Goal: Task Accomplishment & Management: Manage account settings

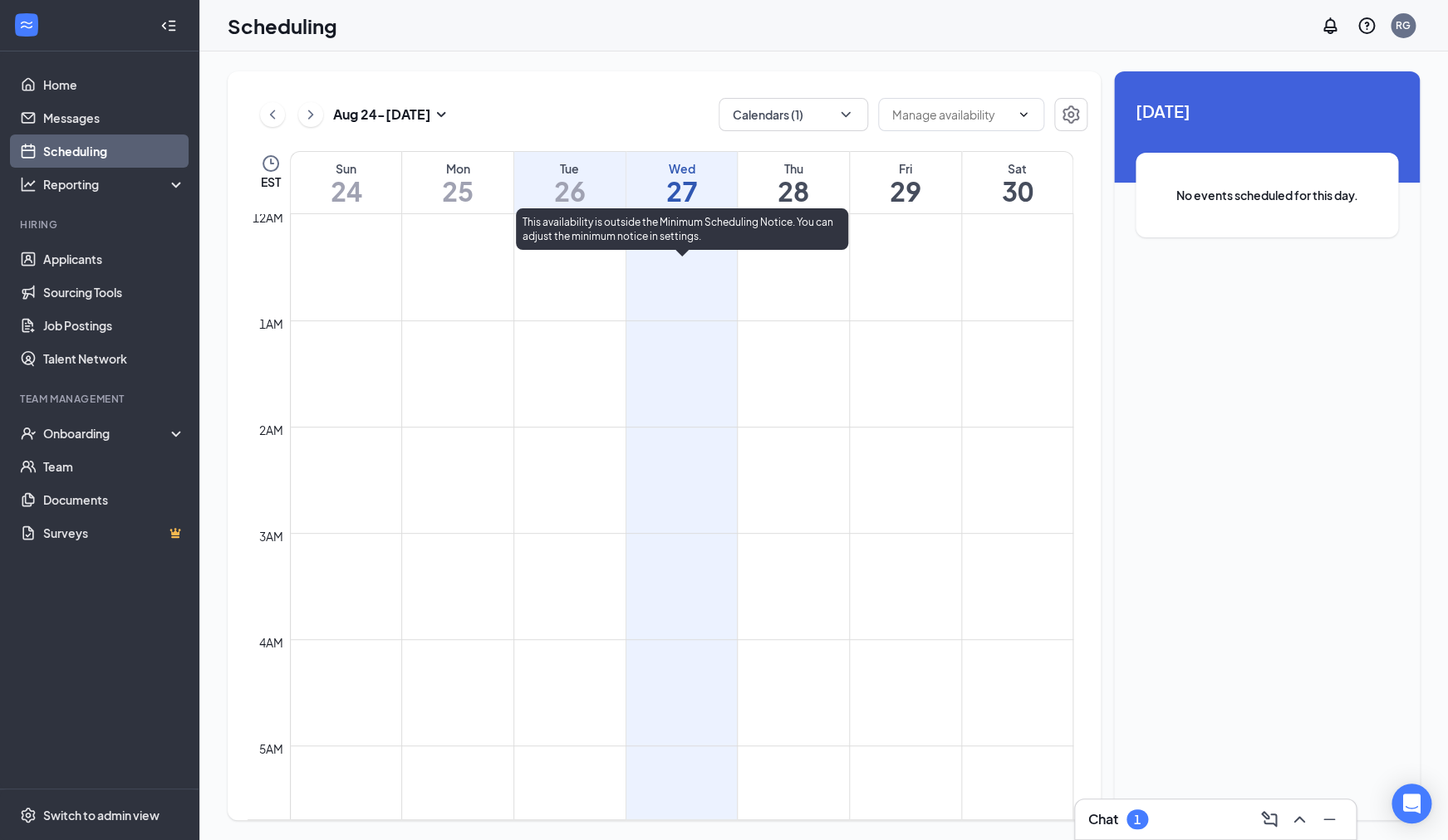
scroll to position [806, 0]
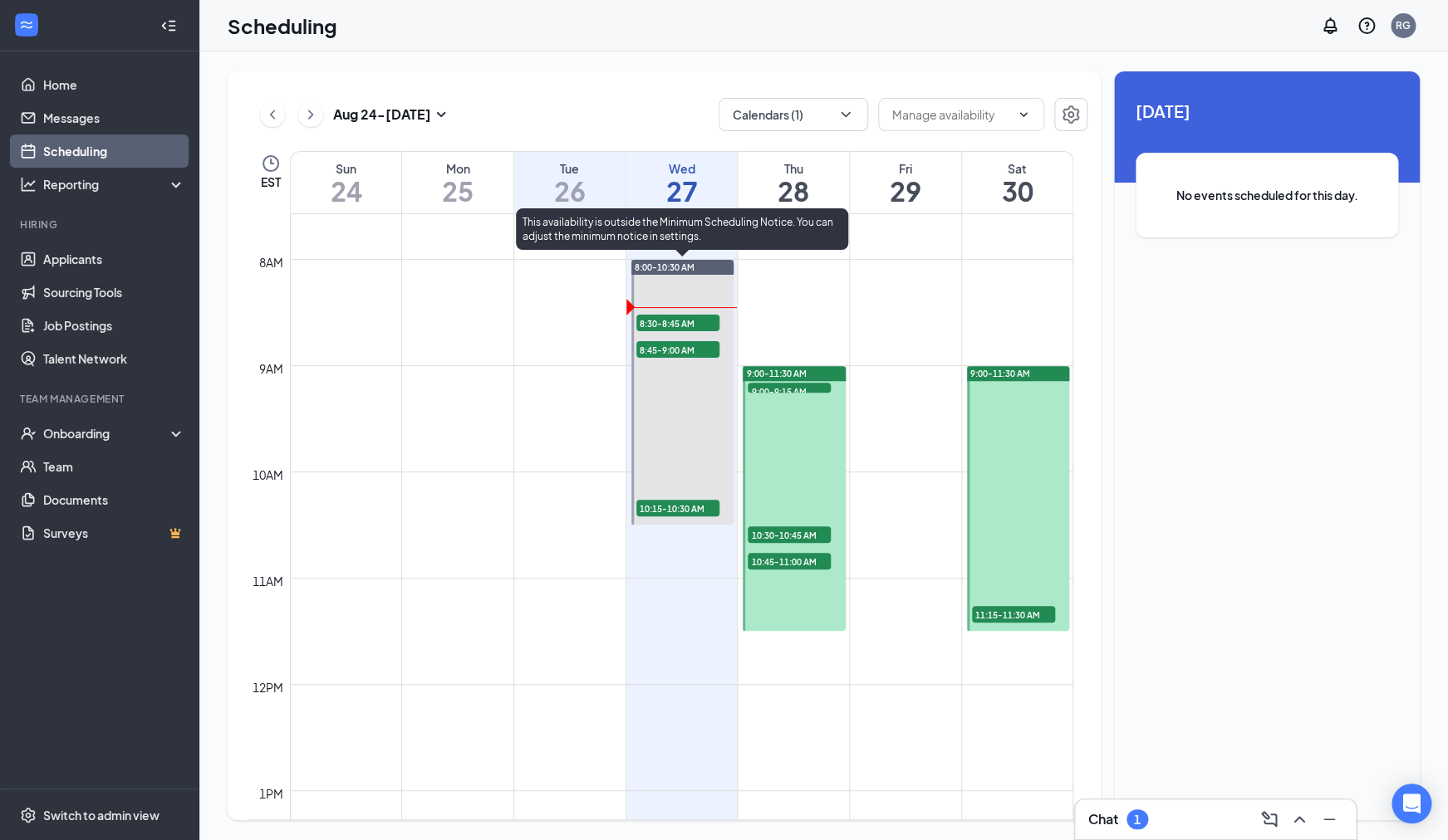
click at [693, 292] on div at bounding box center [682, 392] width 102 height 265
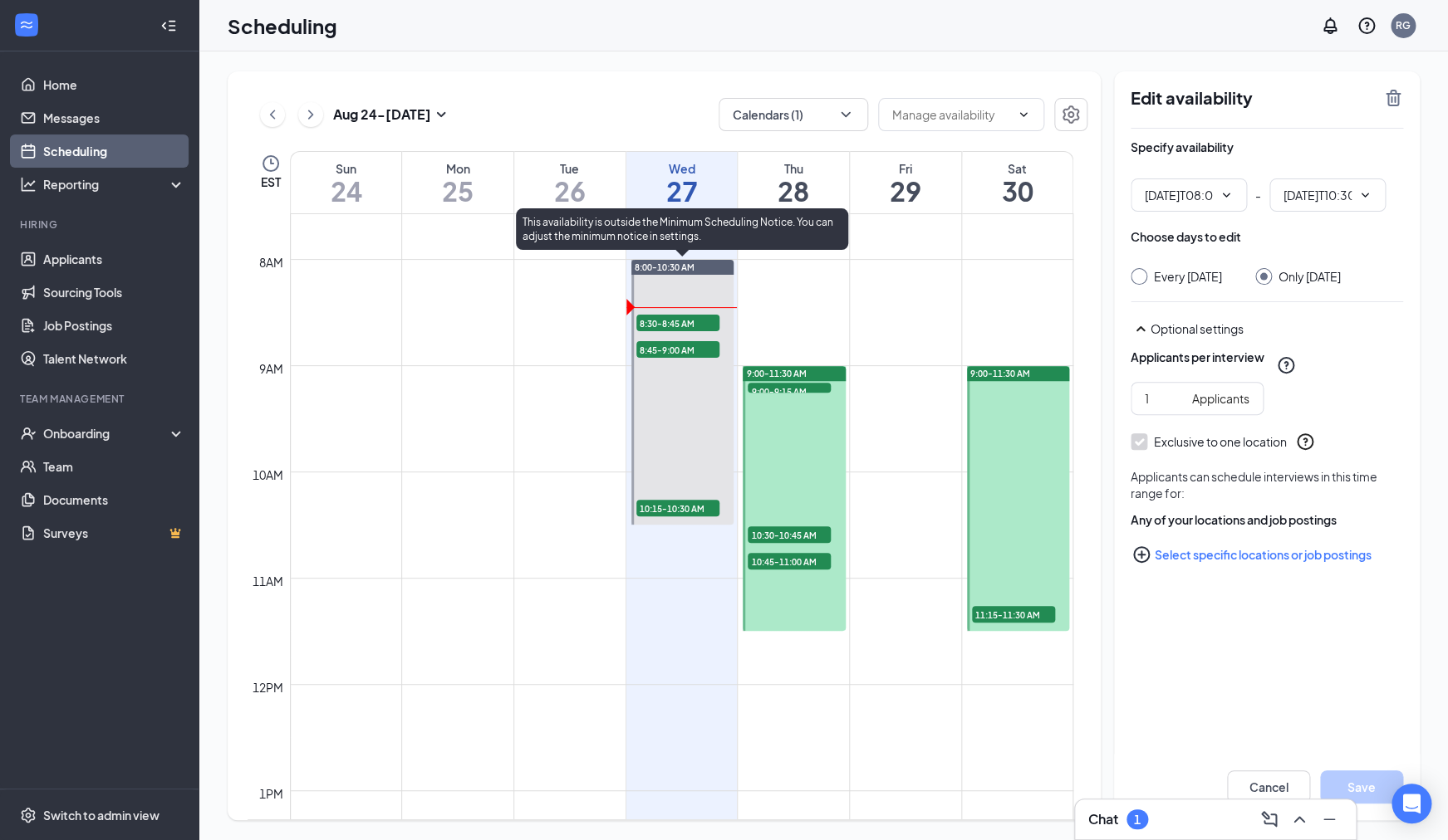
type input "08:00 AM"
type input "10:30 AM"
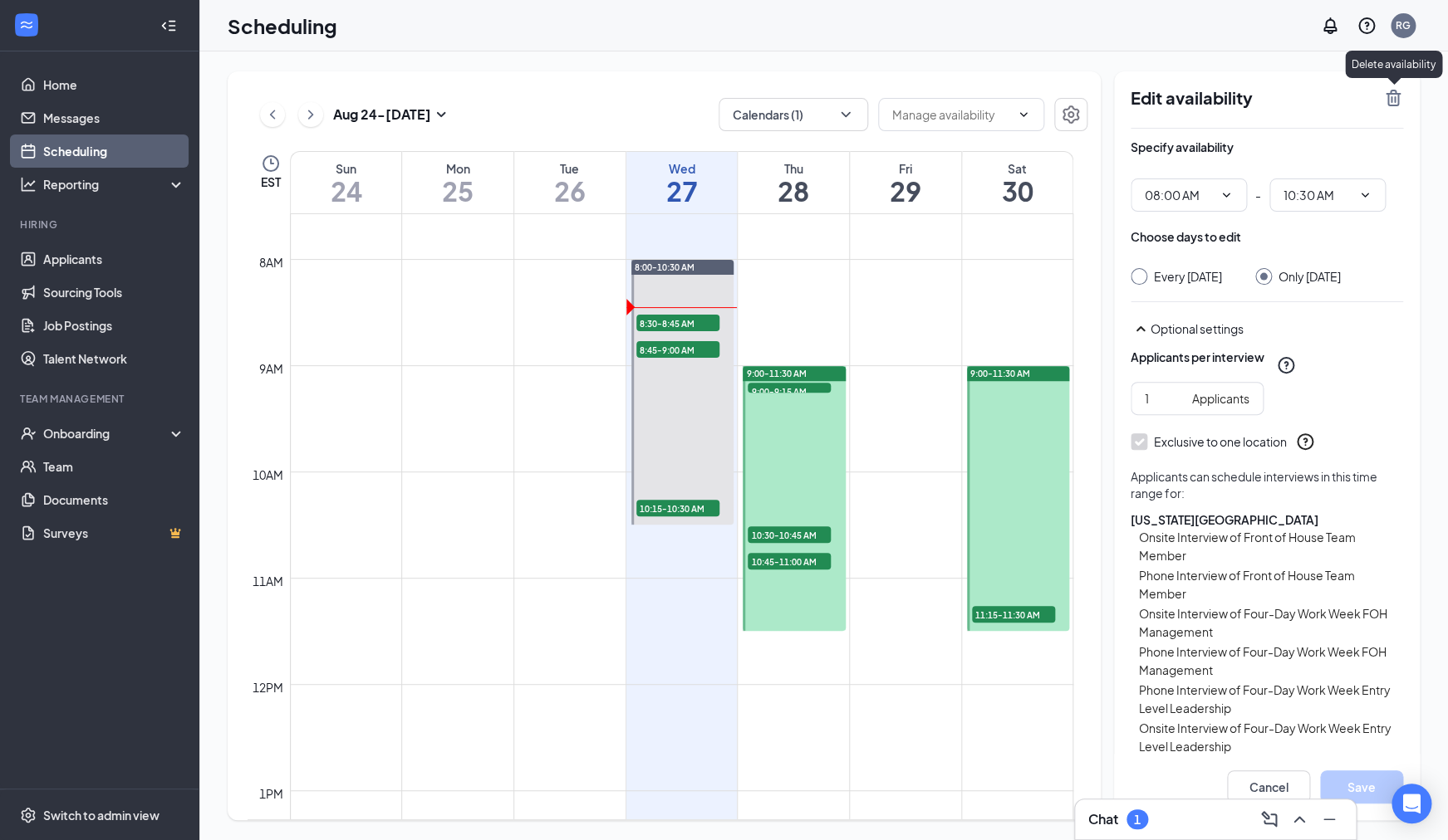
click at [1392, 98] on icon "TrashOutline" at bounding box center [1392, 98] width 20 height 20
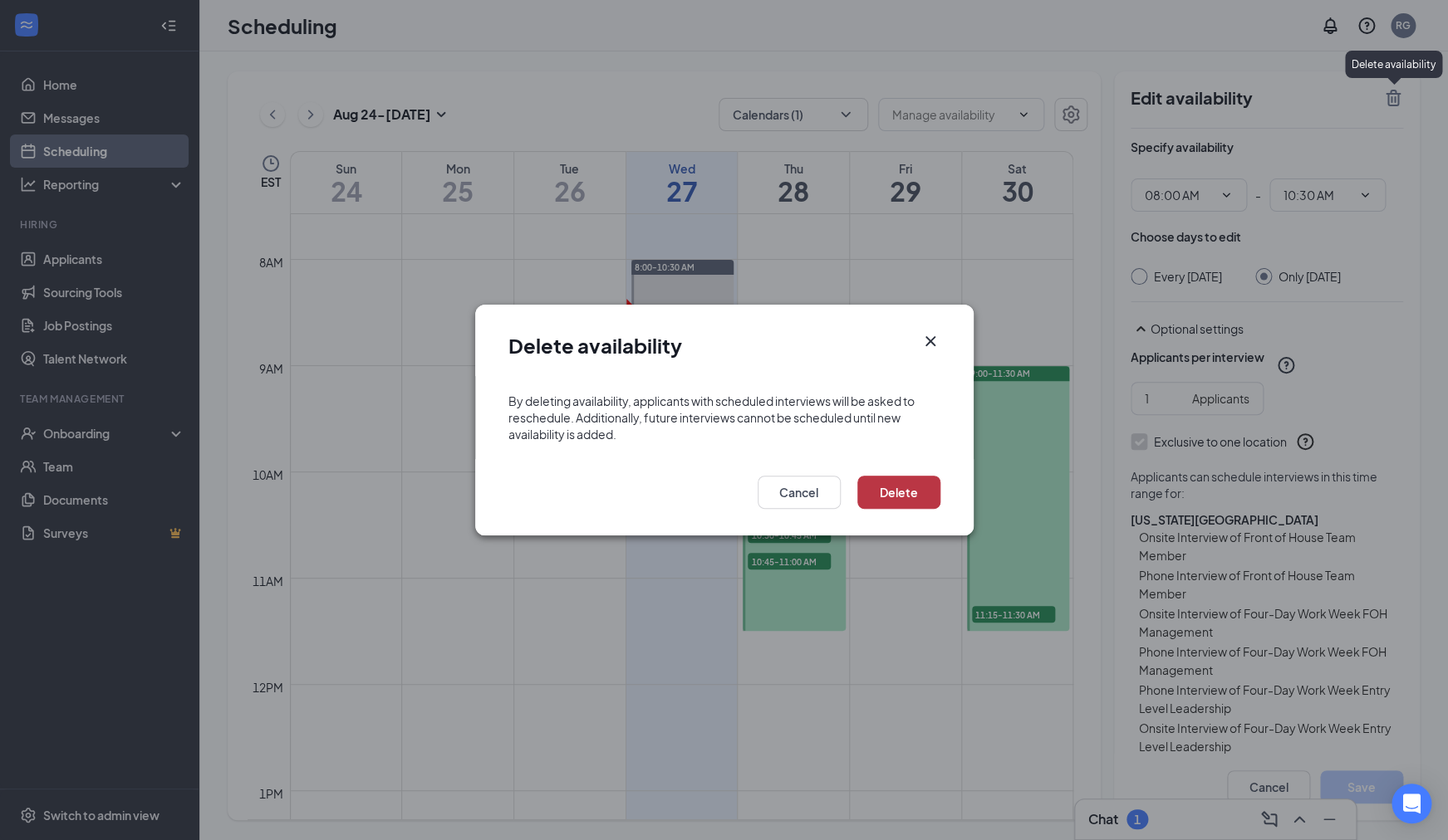
click at [894, 493] on button "Delete" at bounding box center [899, 492] width 83 height 33
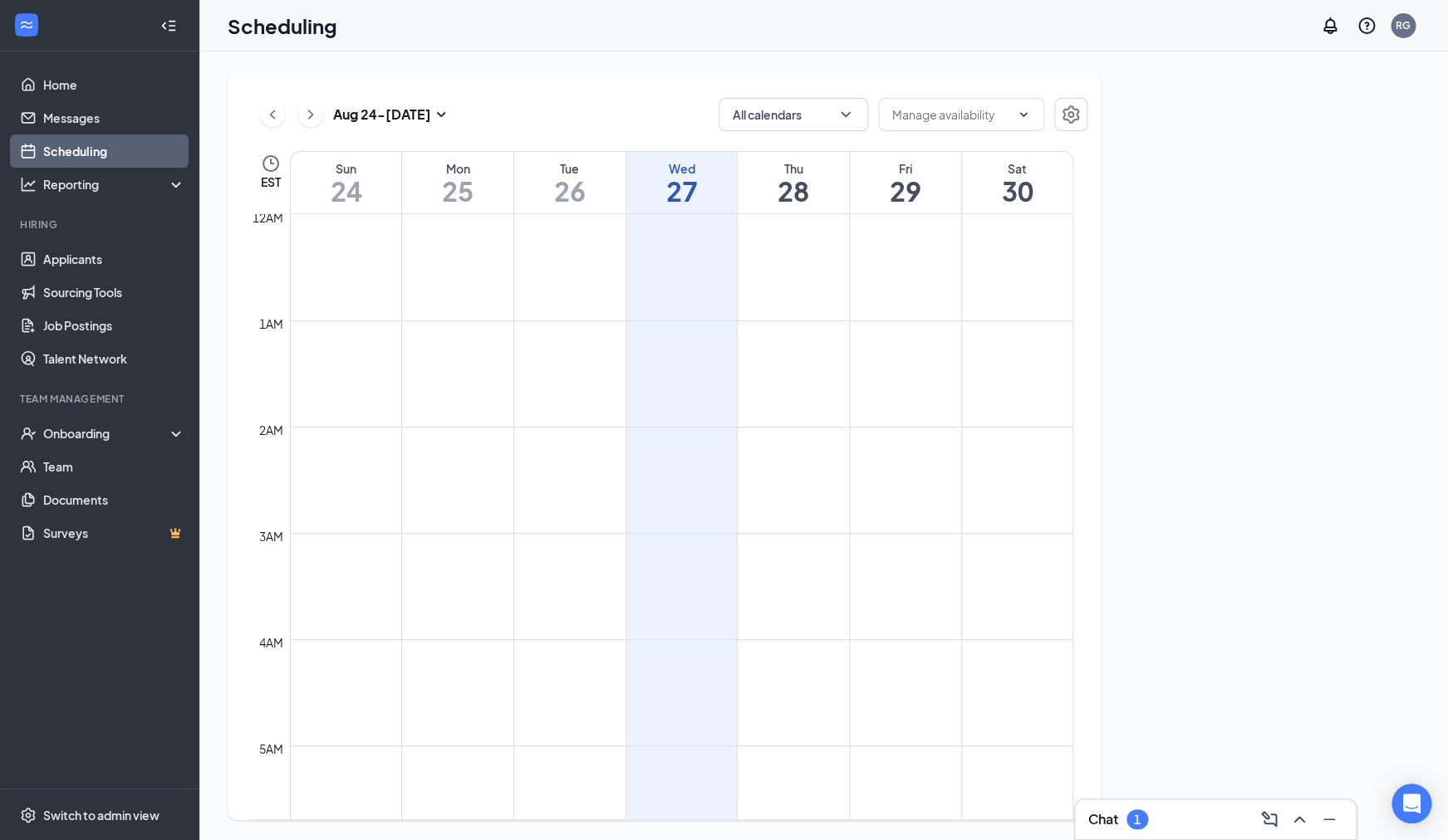
scroll to position [816, 0]
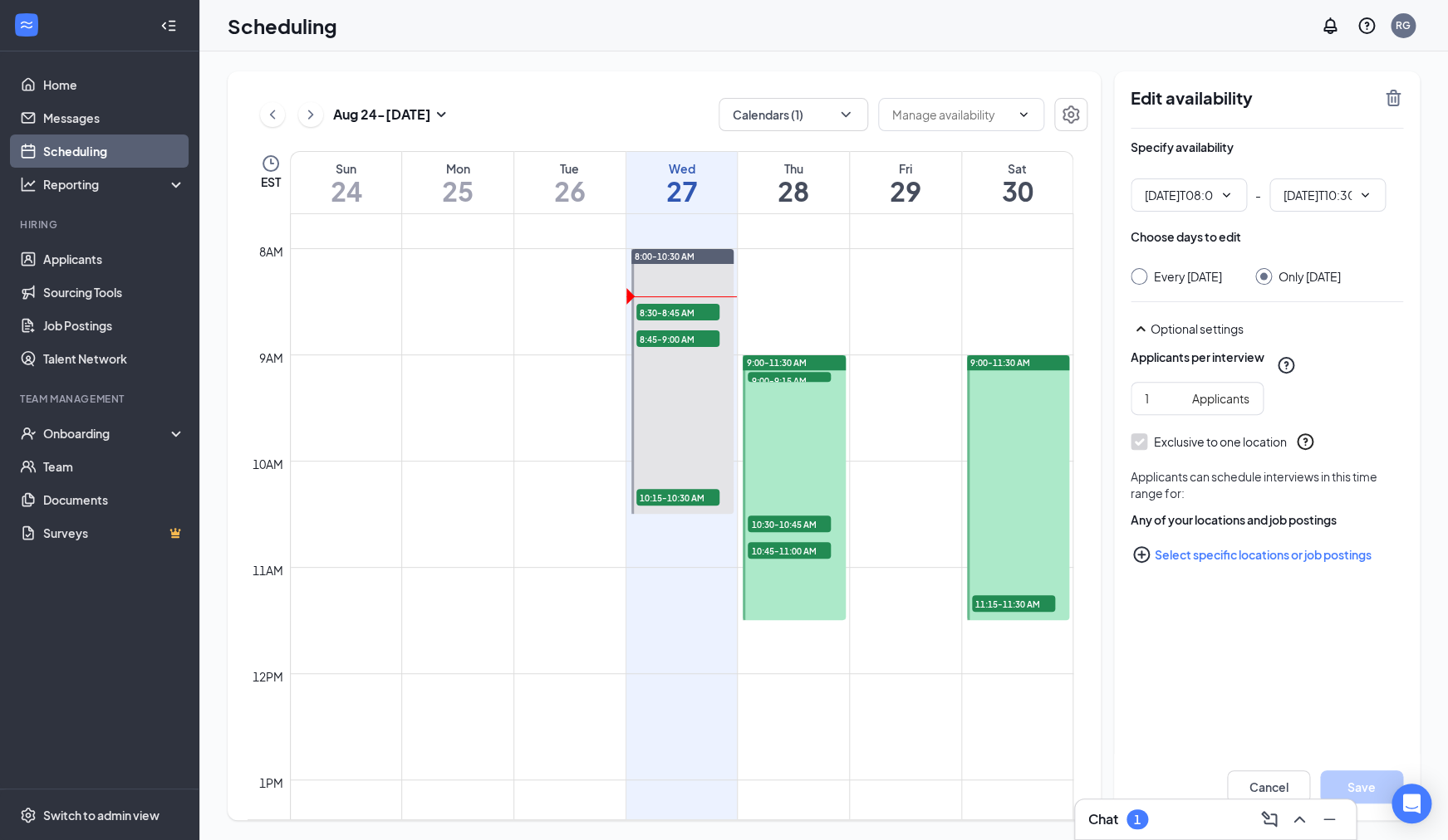
type input "08:00 AM"
type input "10:30 AM"
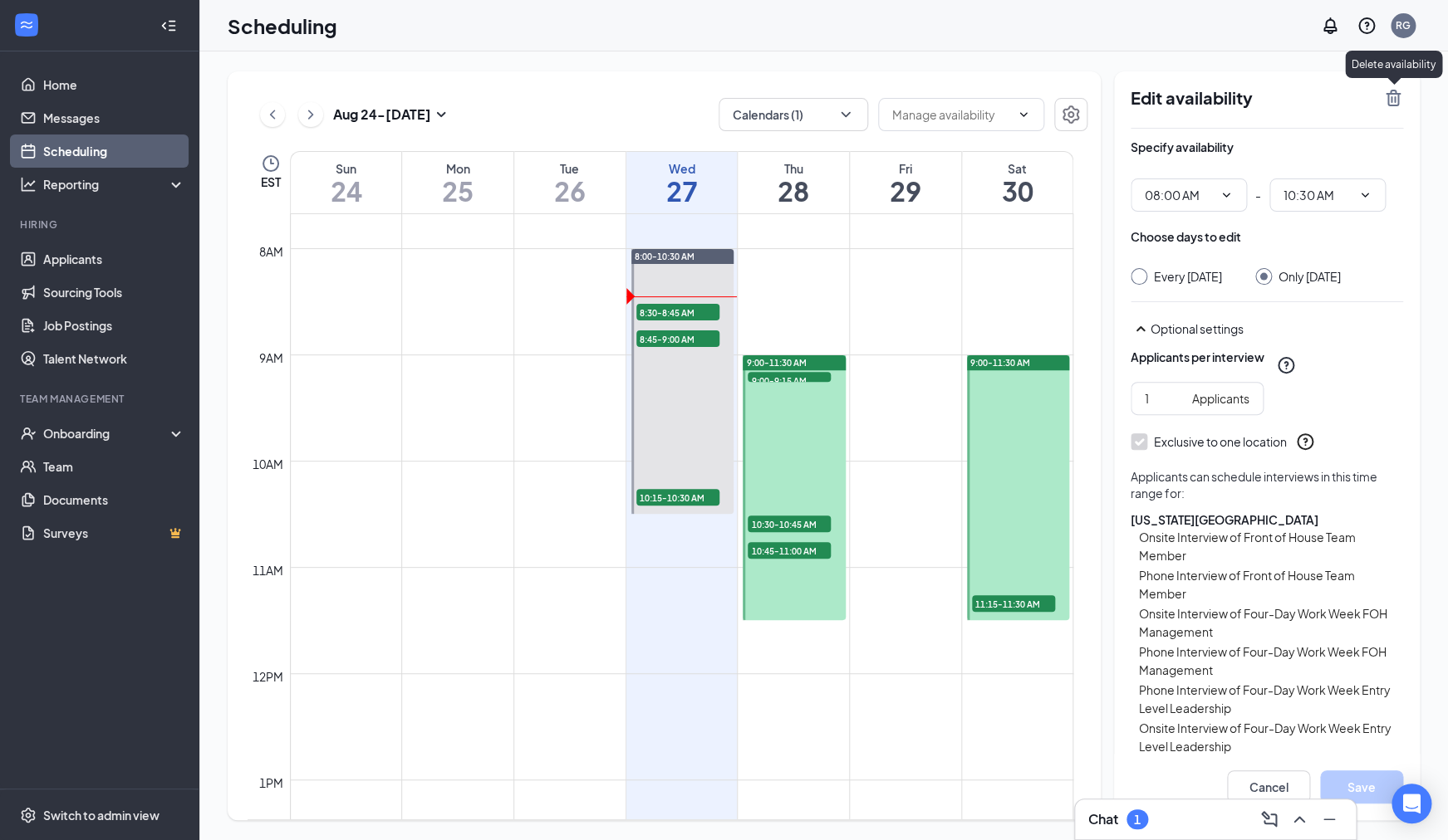
click at [1395, 101] on icon "TrashOutline" at bounding box center [1392, 98] width 15 height 16
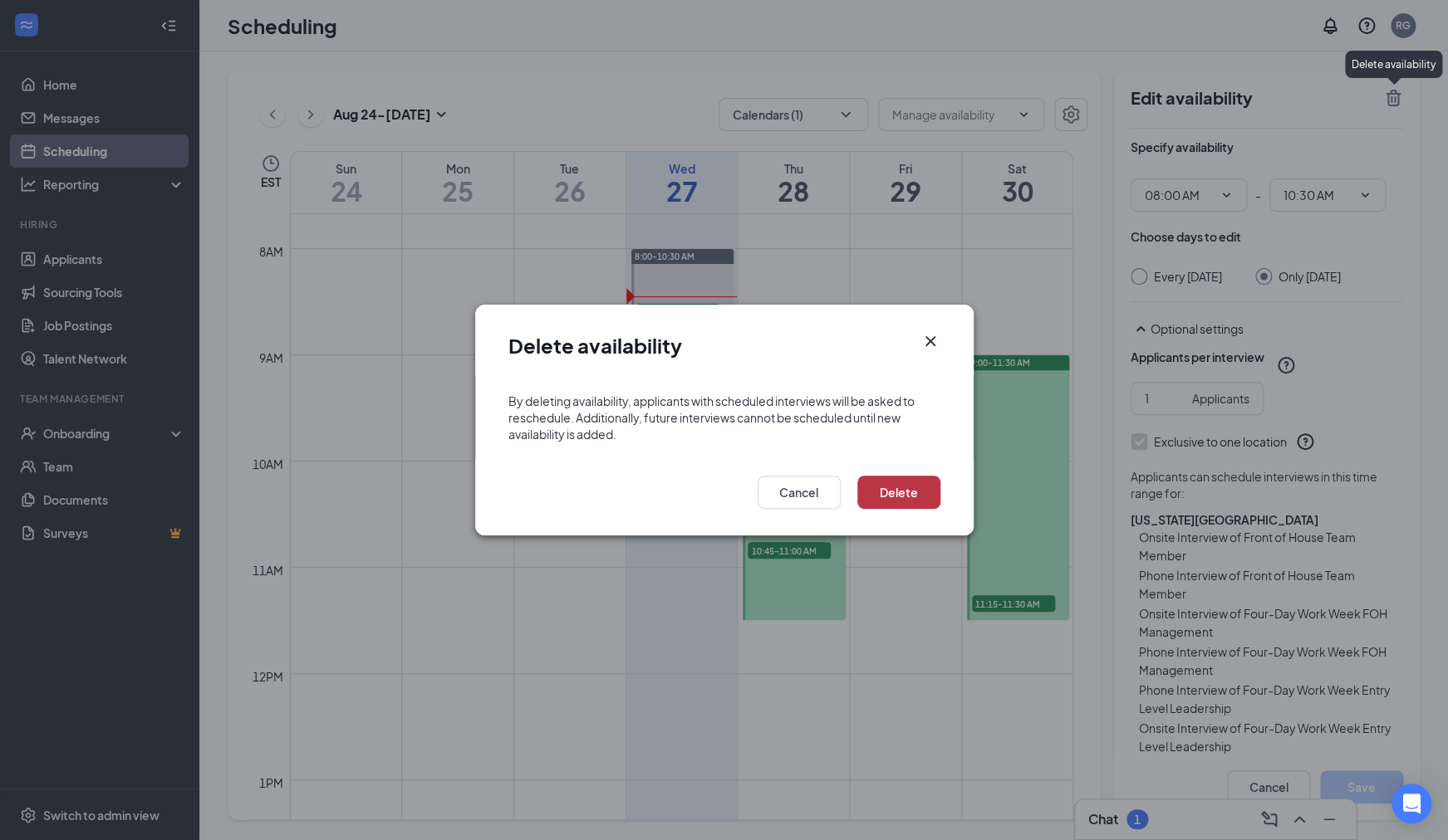
click at [886, 502] on button "Delete" at bounding box center [899, 492] width 83 height 33
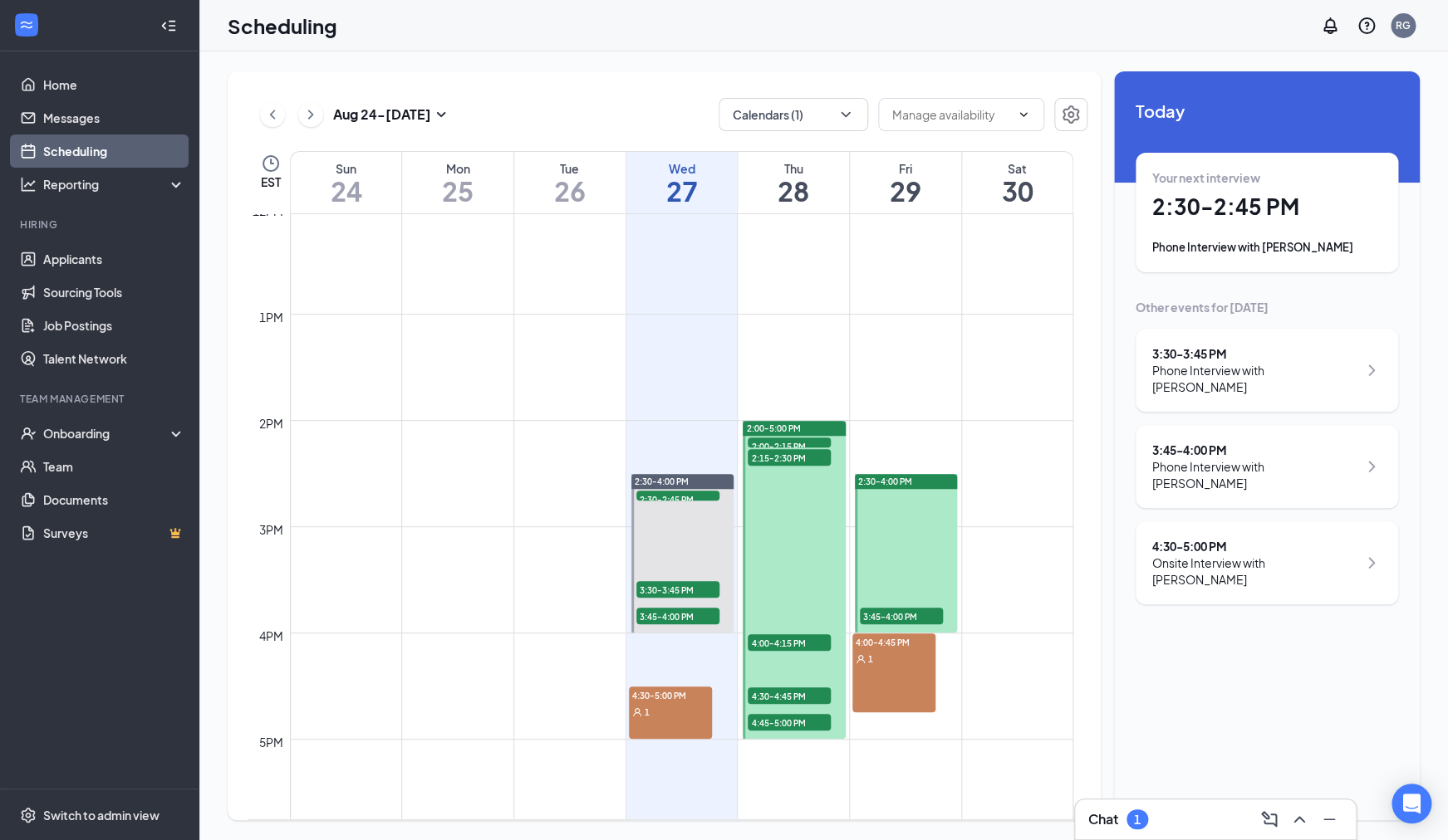
scroll to position [1293, 0]
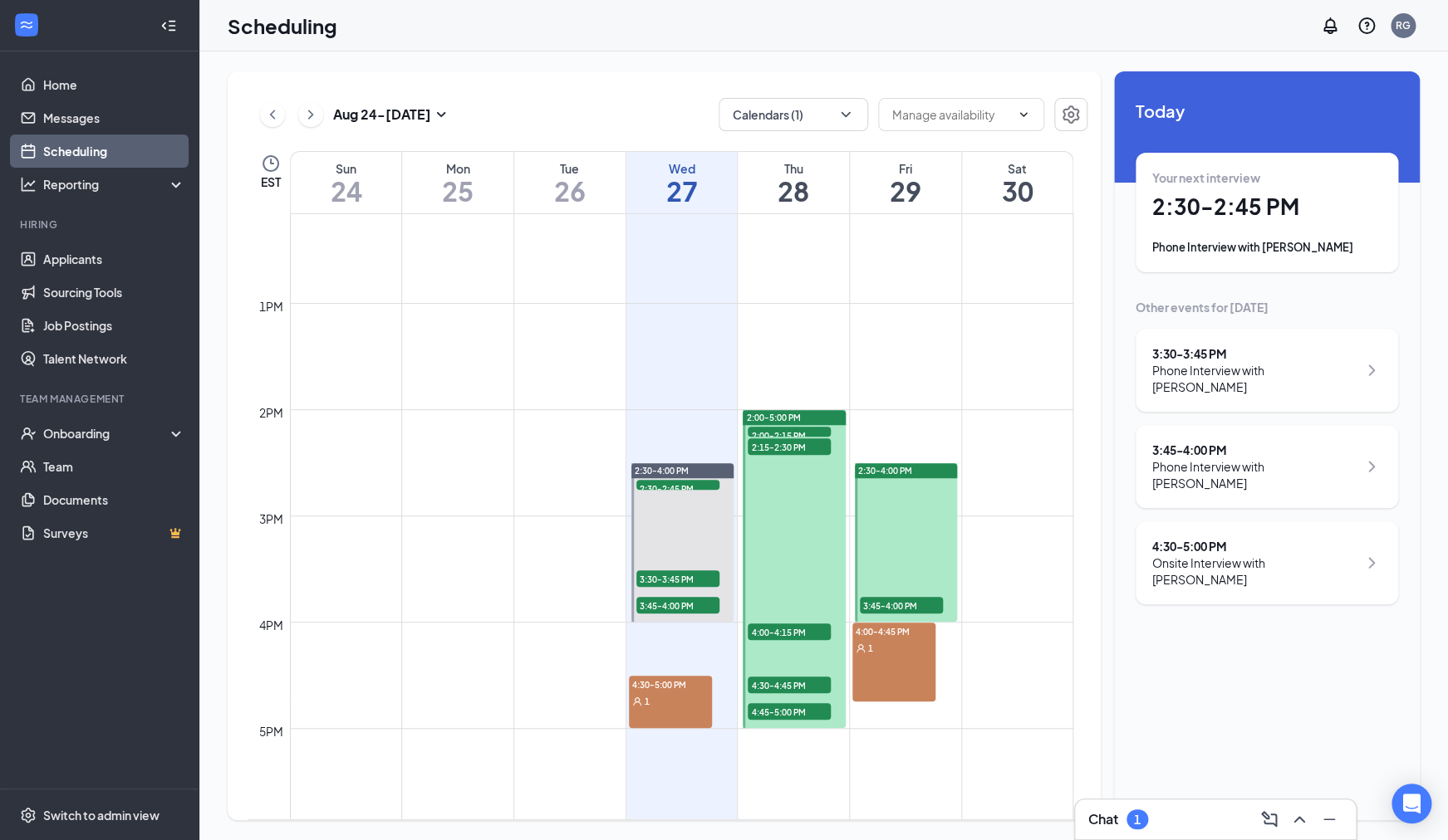
click at [664, 697] on div "1" at bounding box center [670, 700] width 83 height 16
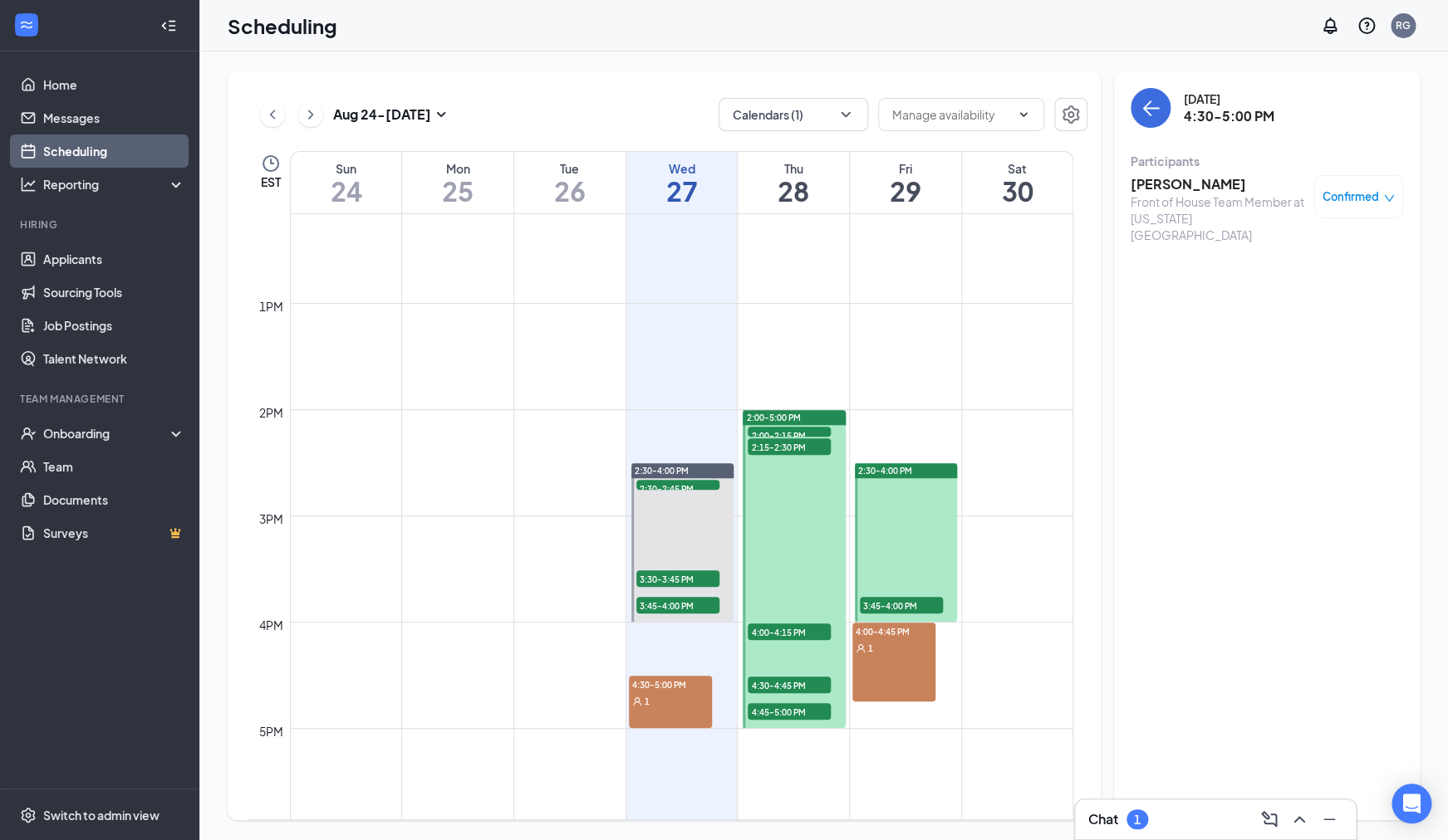
click at [1360, 192] on span "Confirmed" at bounding box center [1351, 196] width 57 height 16
click at [1333, 248] on span "Request Reschedule" at bounding box center [1320, 251] width 114 height 18
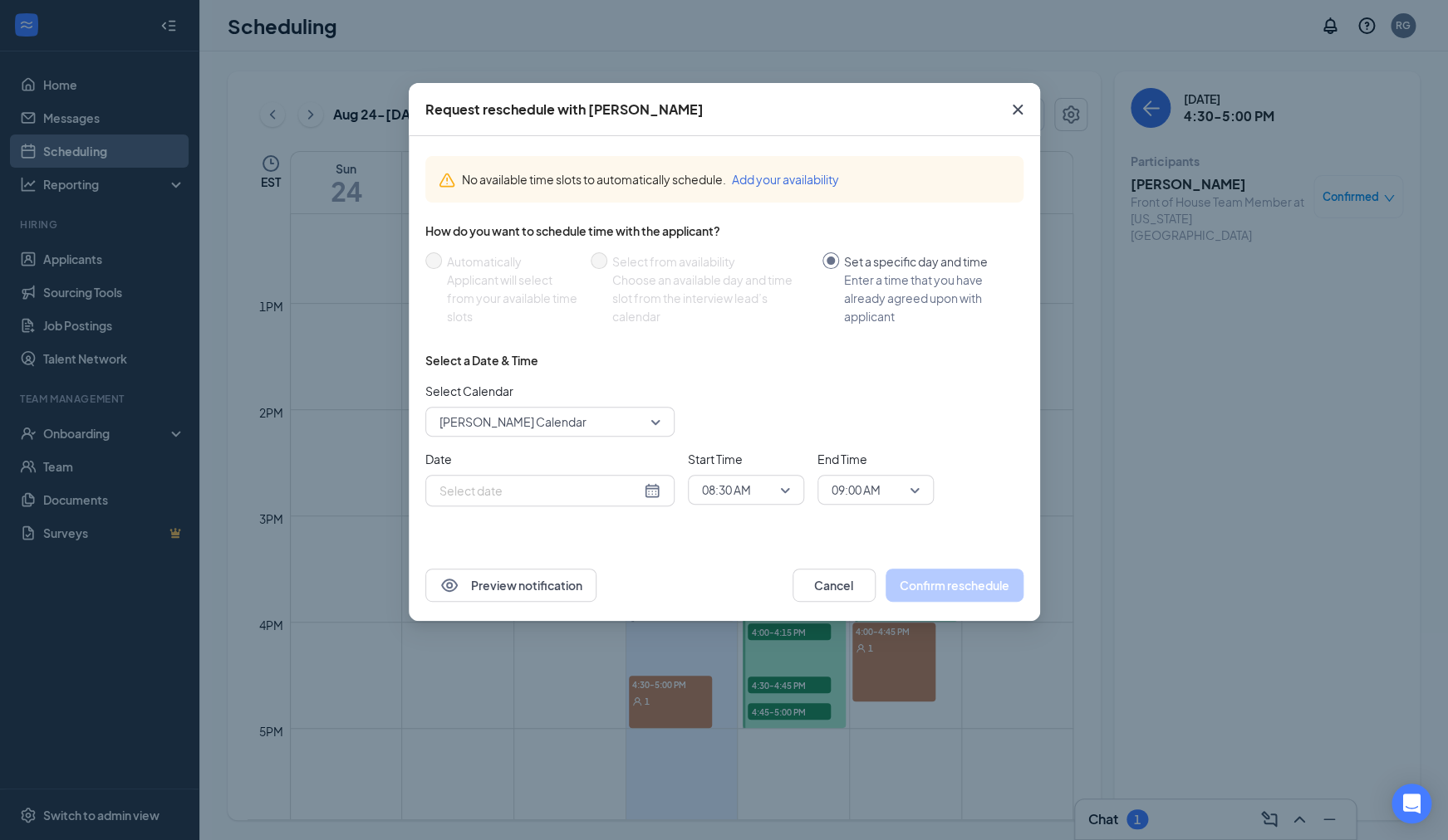
type input "Aug 27, 2025"
click at [848, 592] on button "Cancel" at bounding box center [833, 585] width 83 height 33
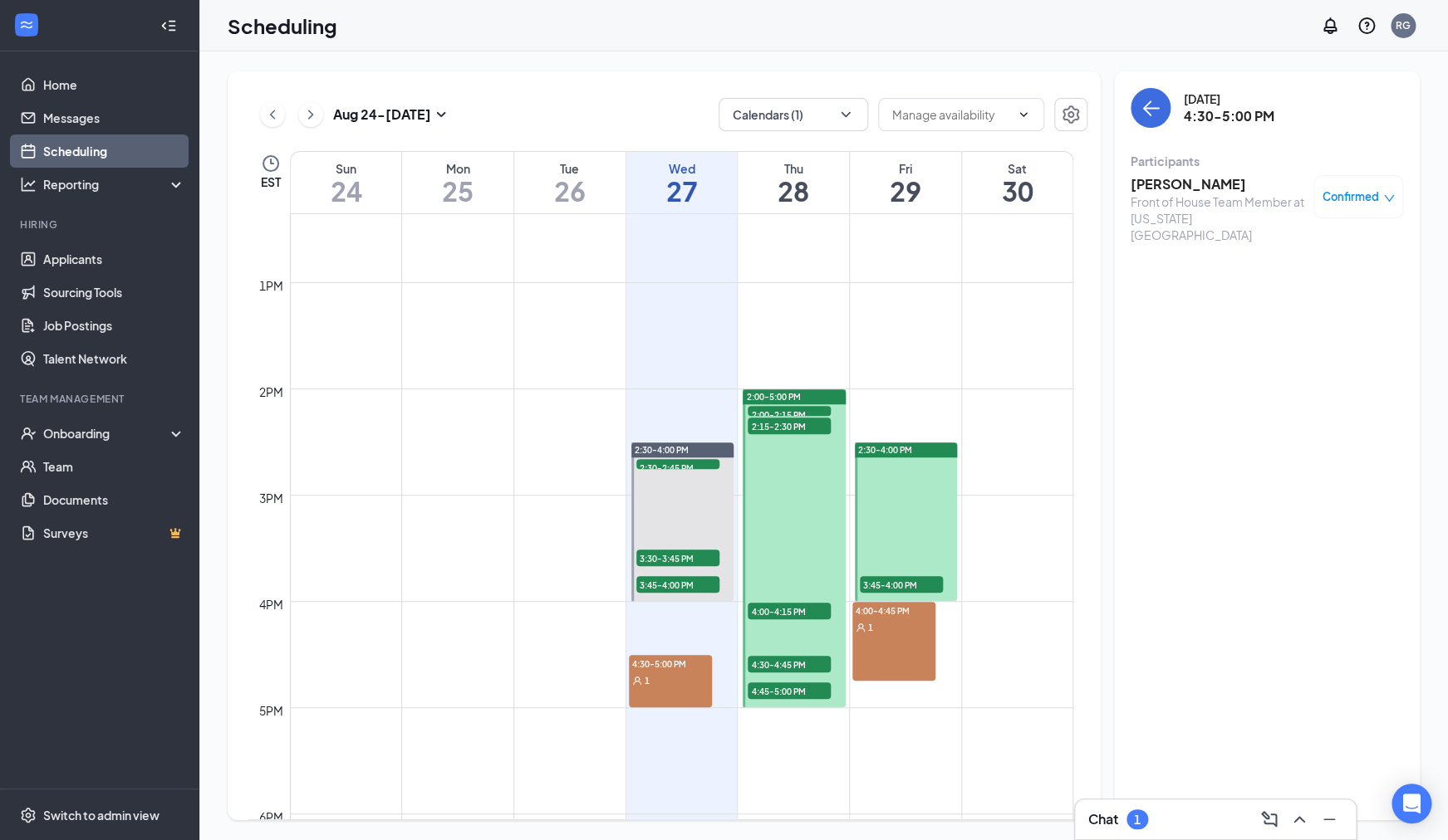
scroll to position [1314, 0]
click at [1166, 822] on div "Chat 1" at bounding box center [1215, 819] width 254 height 27
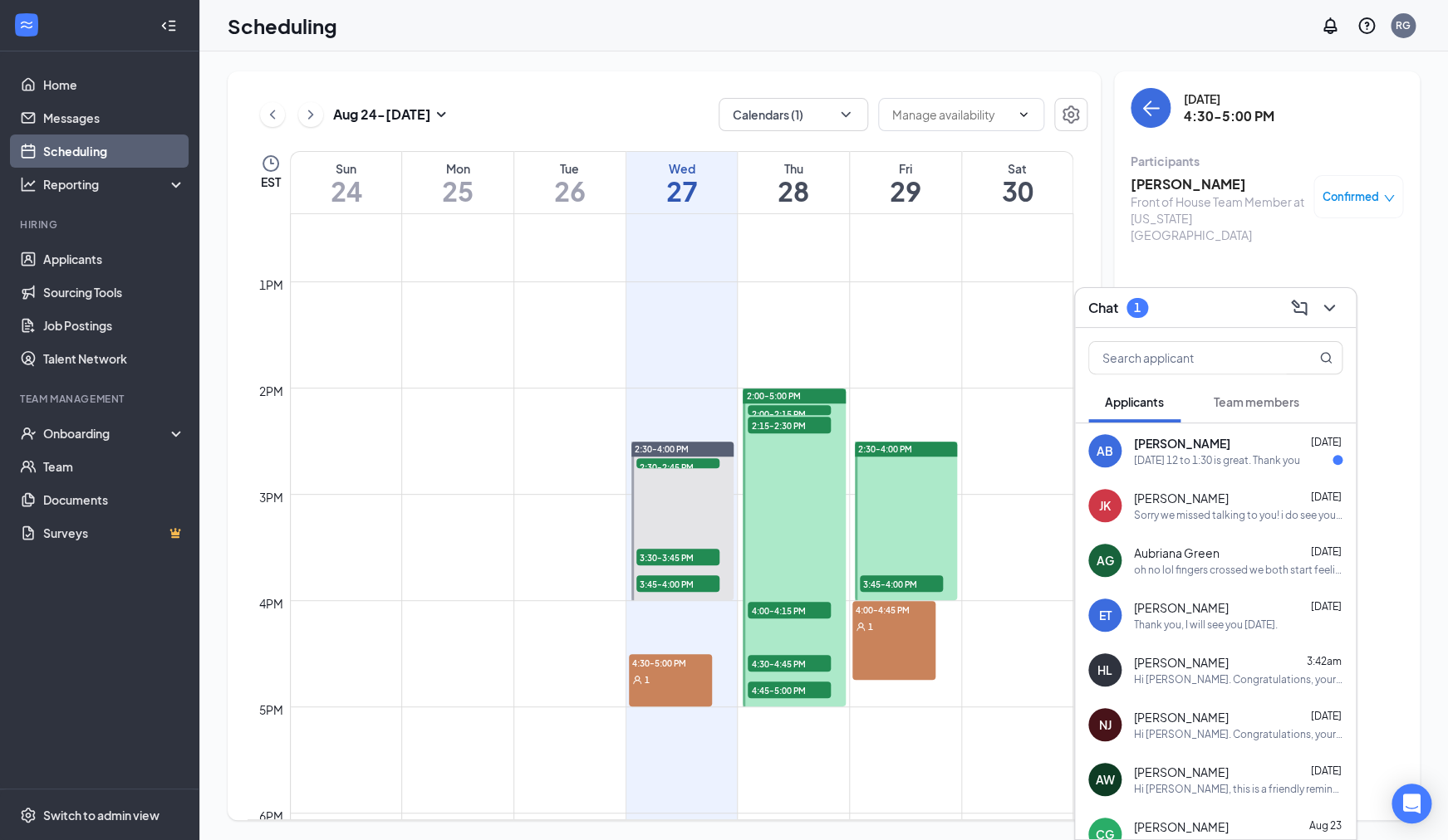
click at [1237, 469] on div "AB Adam Butcher Aug 26 Thursday 12 to 1:30 is great. Thank you" at bounding box center [1215, 451] width 281 height 55
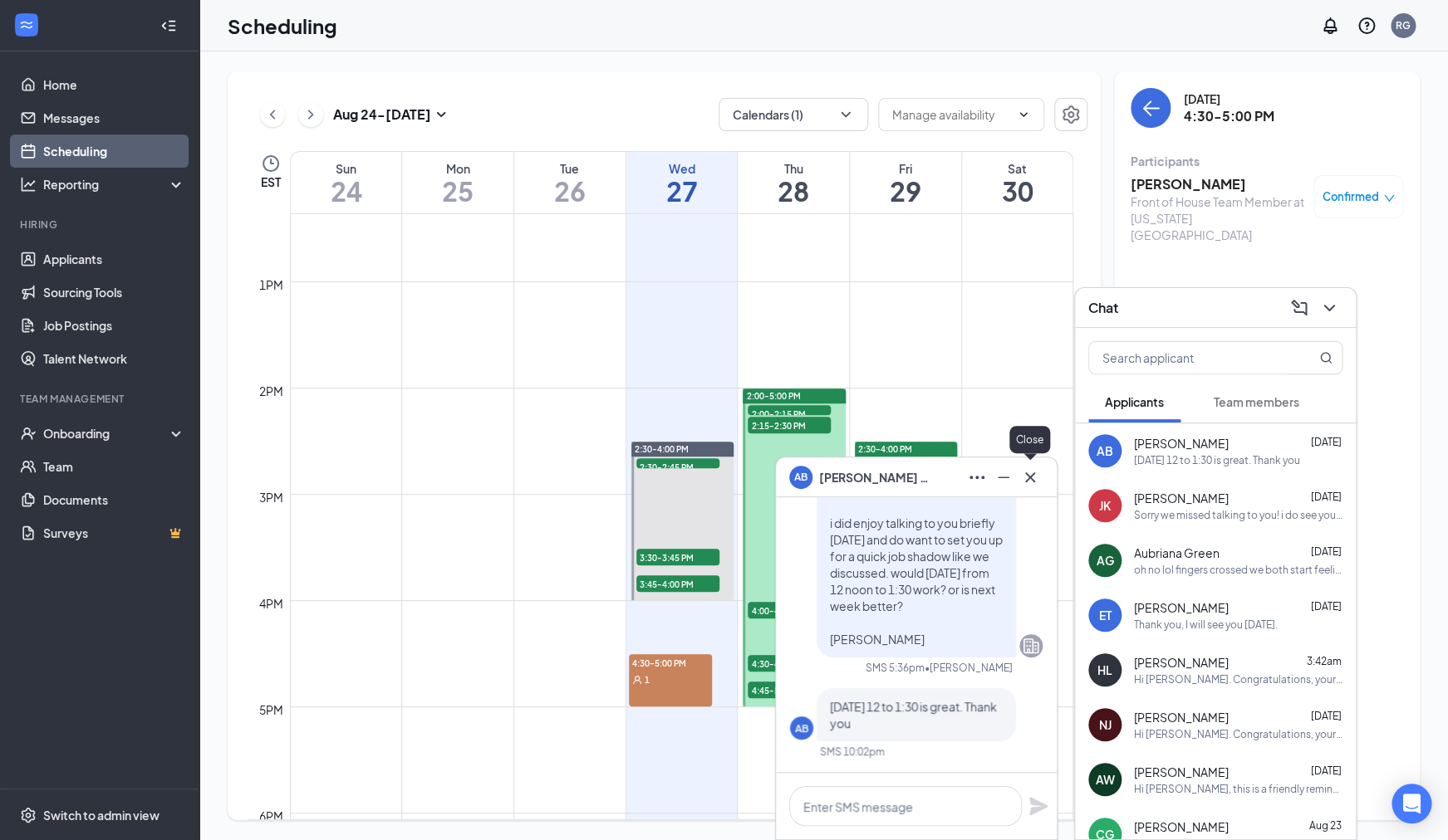
click at [1033, 475] on icon "Cross" at bounding box center [1029, 477] width 20 height 20
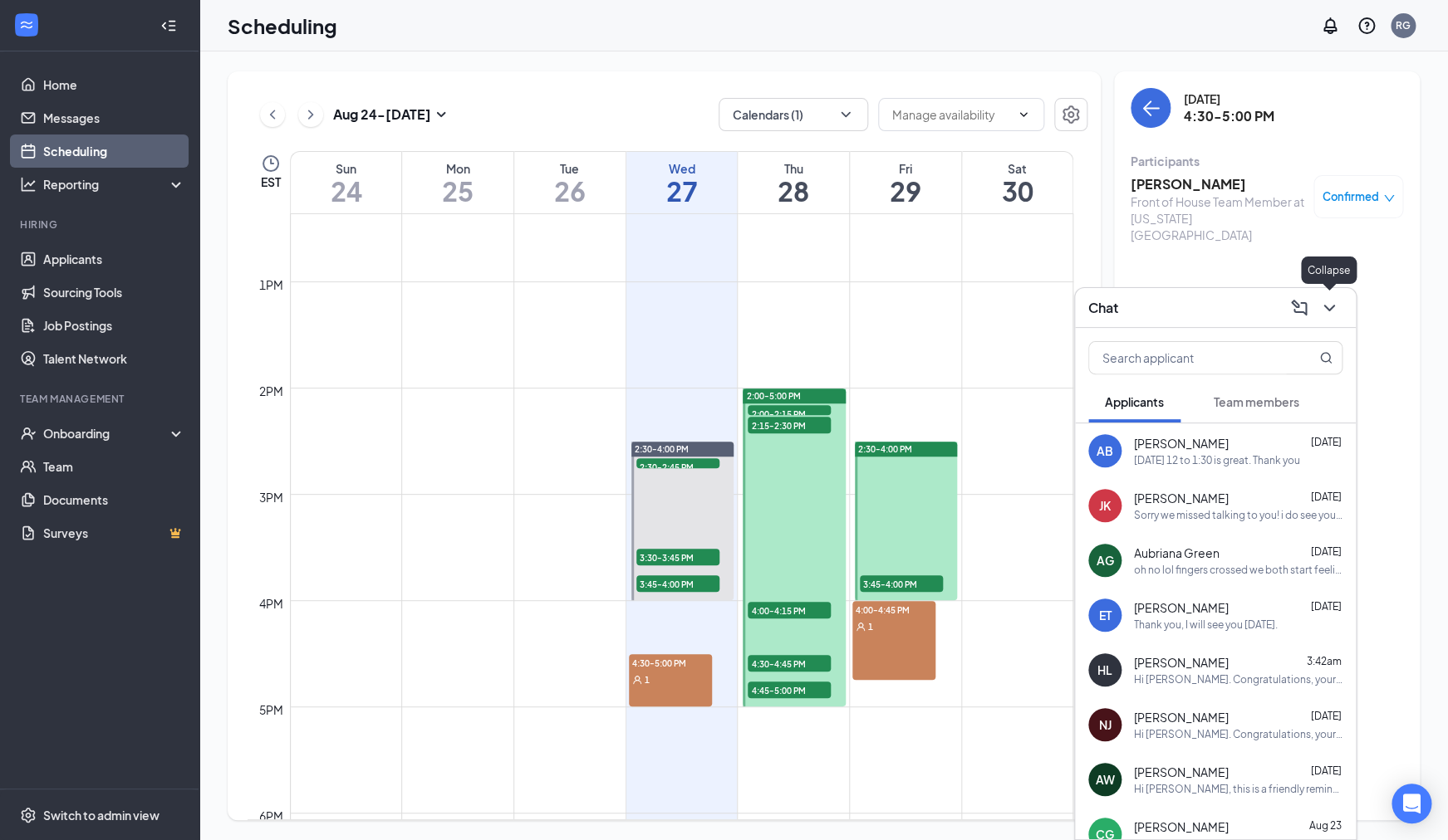
click at [1331, 303] on icon "ChevronDown" at bounding box center [1329, 307] width 20 height 20
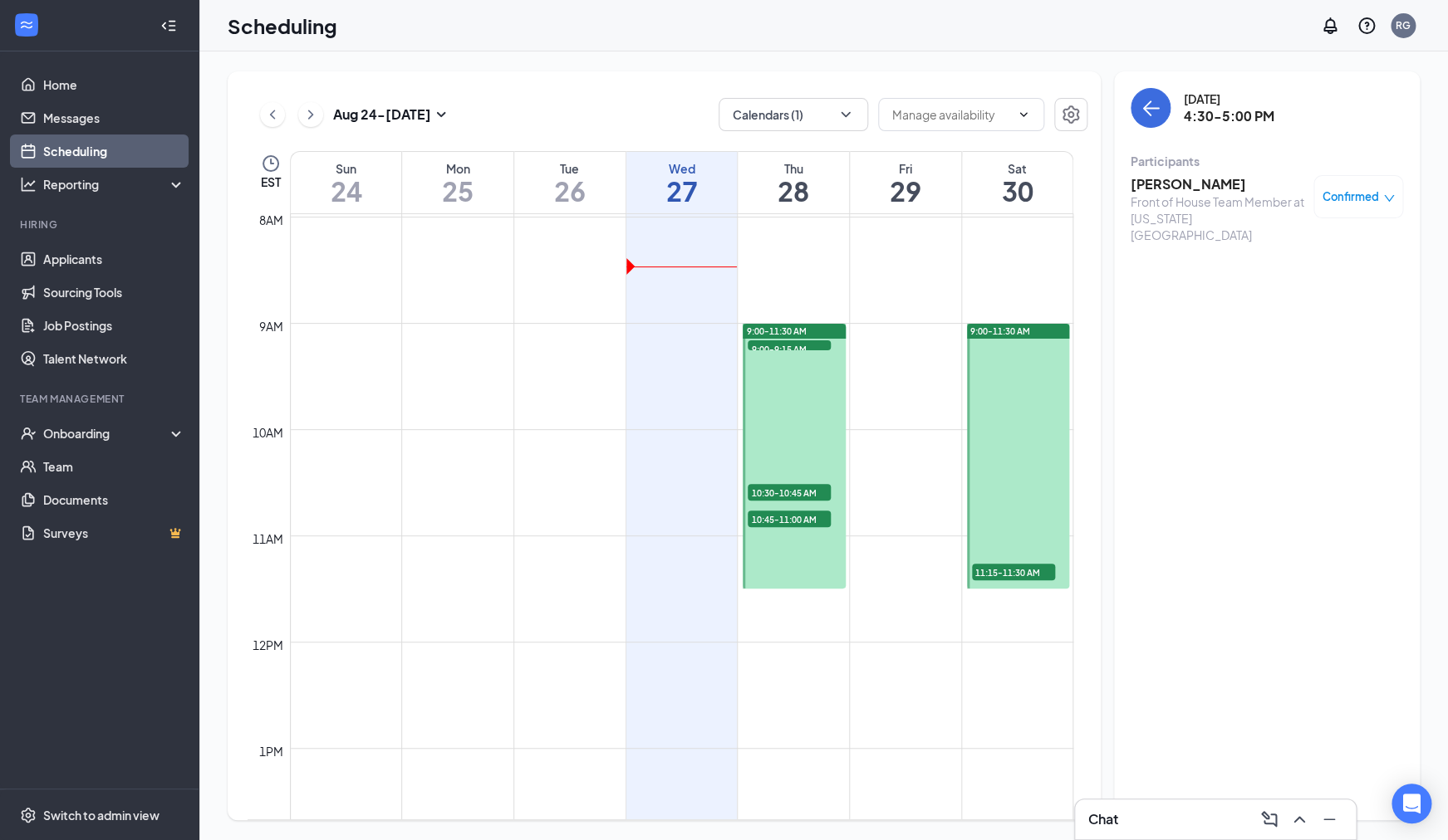
scroll to position [851, 0]
click at [1155, 113] on icon "ArrowLeft" at bounding box center [1150, 107] width 20 height 20
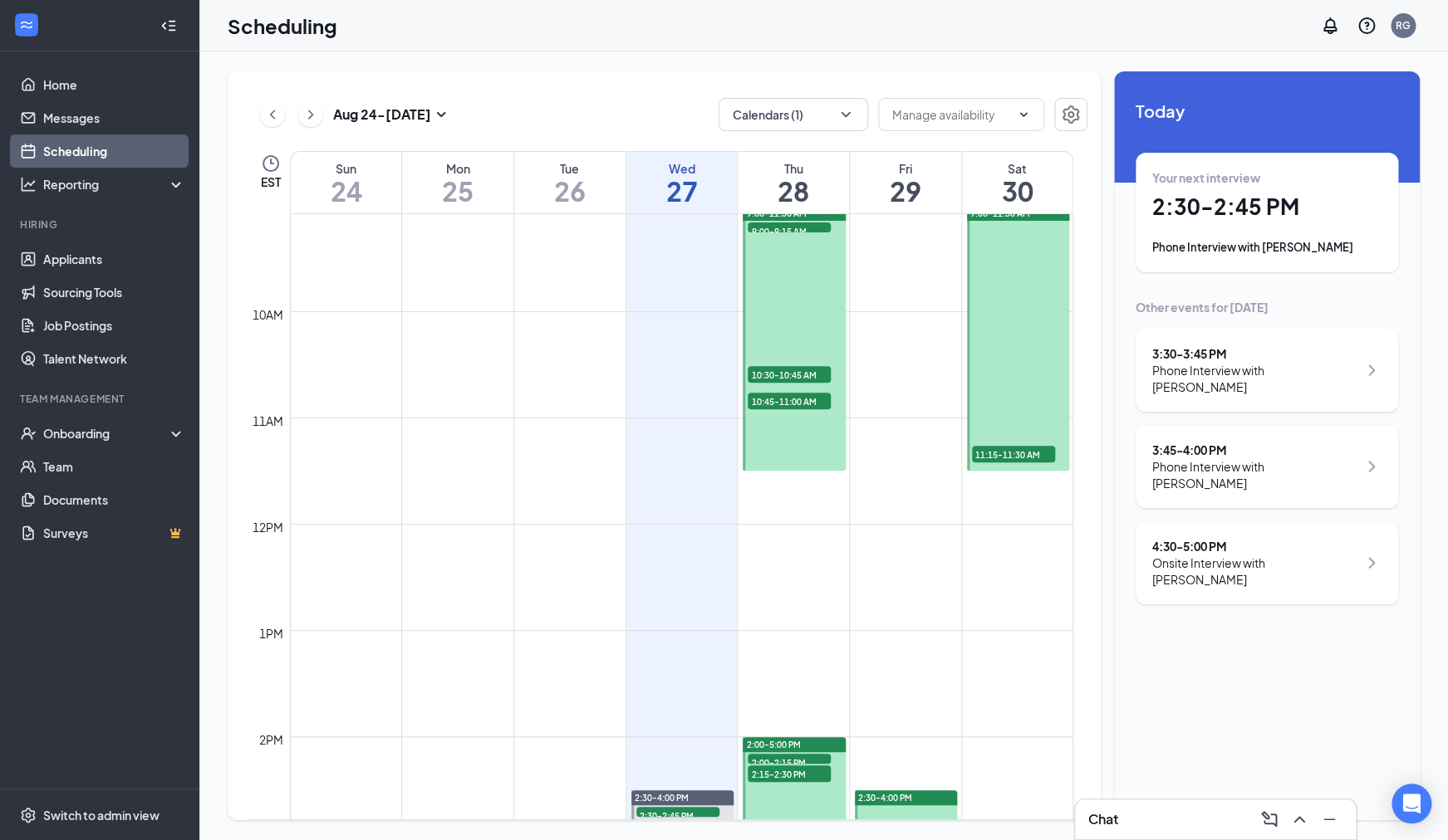
scroll to position [970, 0]
